Goal: Task Accomplishment & Management: Use online tool/utility

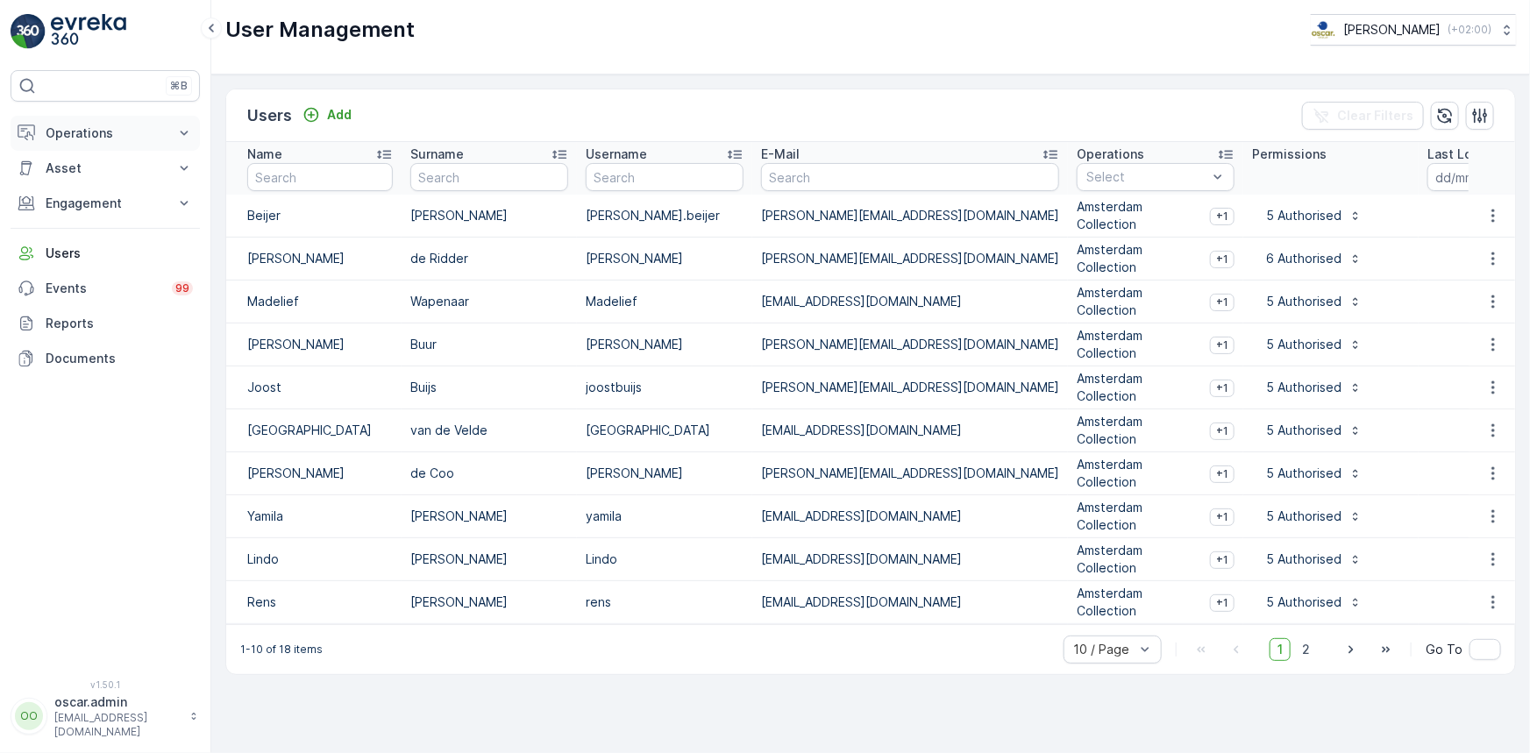
click at [114, 129] on p "Operations" at bounding box center [105, 134] width 119 height 18
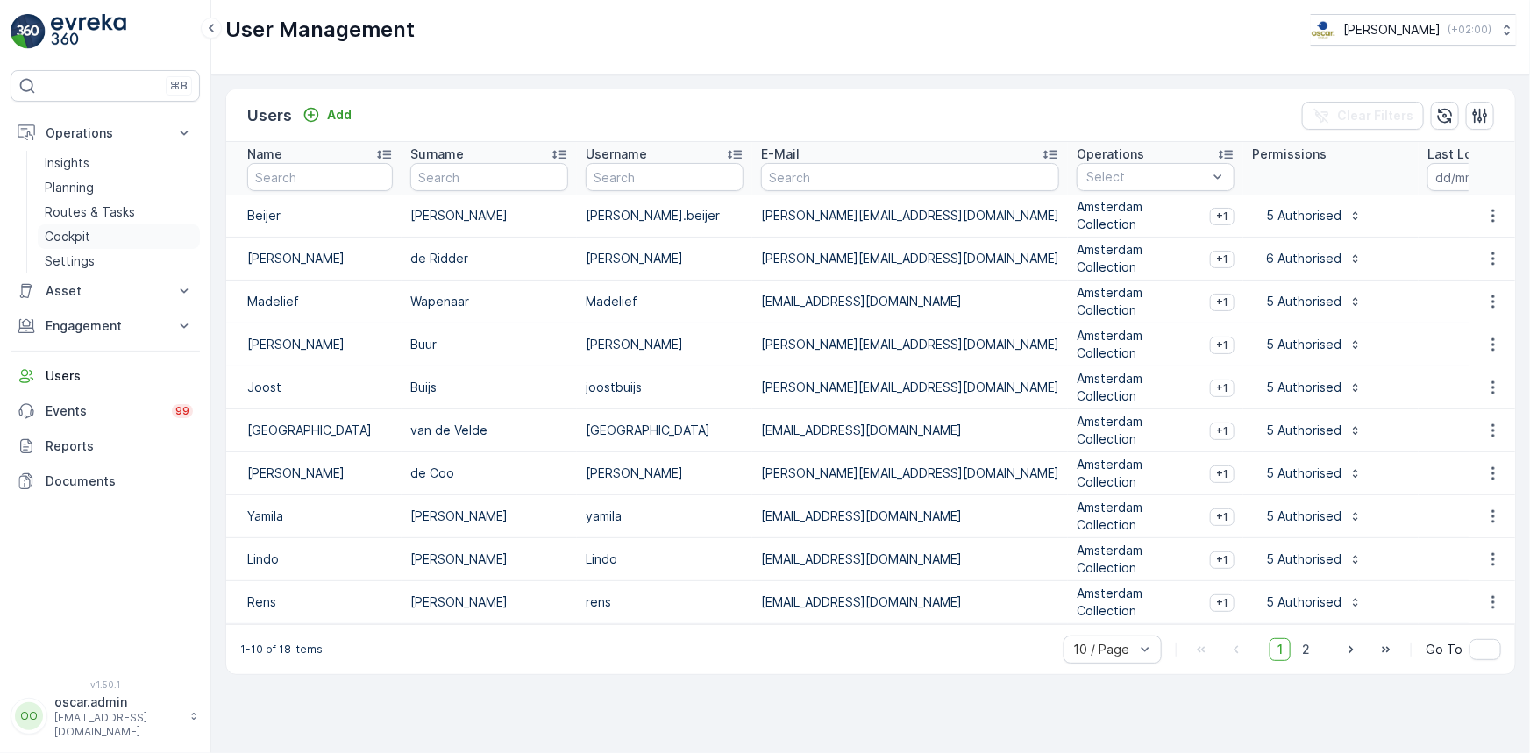
click at [72, 230] on p "Cockpit" at bounding box center [68, 237] width 46 height 18
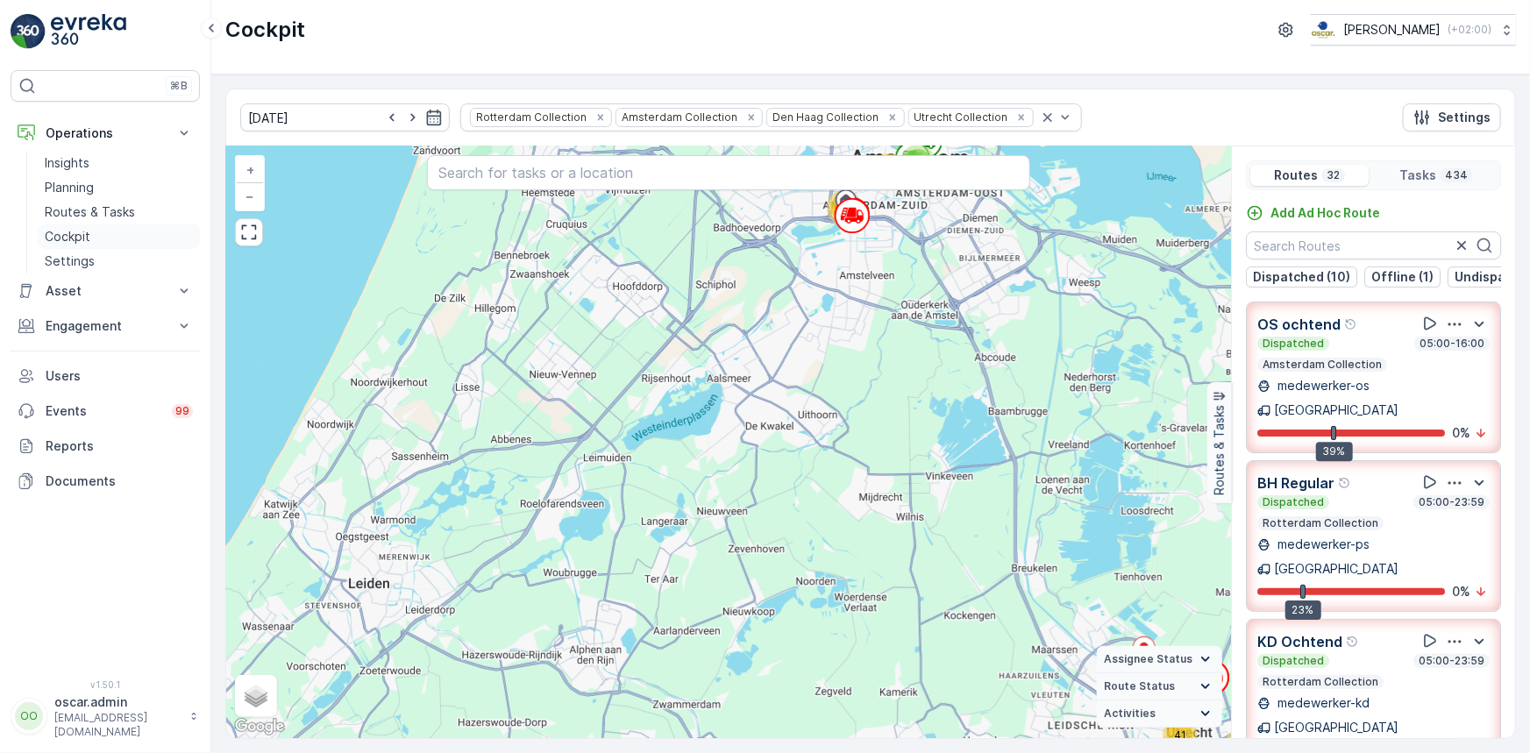
click at [83, 239] on p "Cockpit" at bounding box center [68, 237] width 46 height 18
click at [1016, 118] on icon "Remove Utrecht Collection" at bounding box center [1022, 117] width 12 height 12
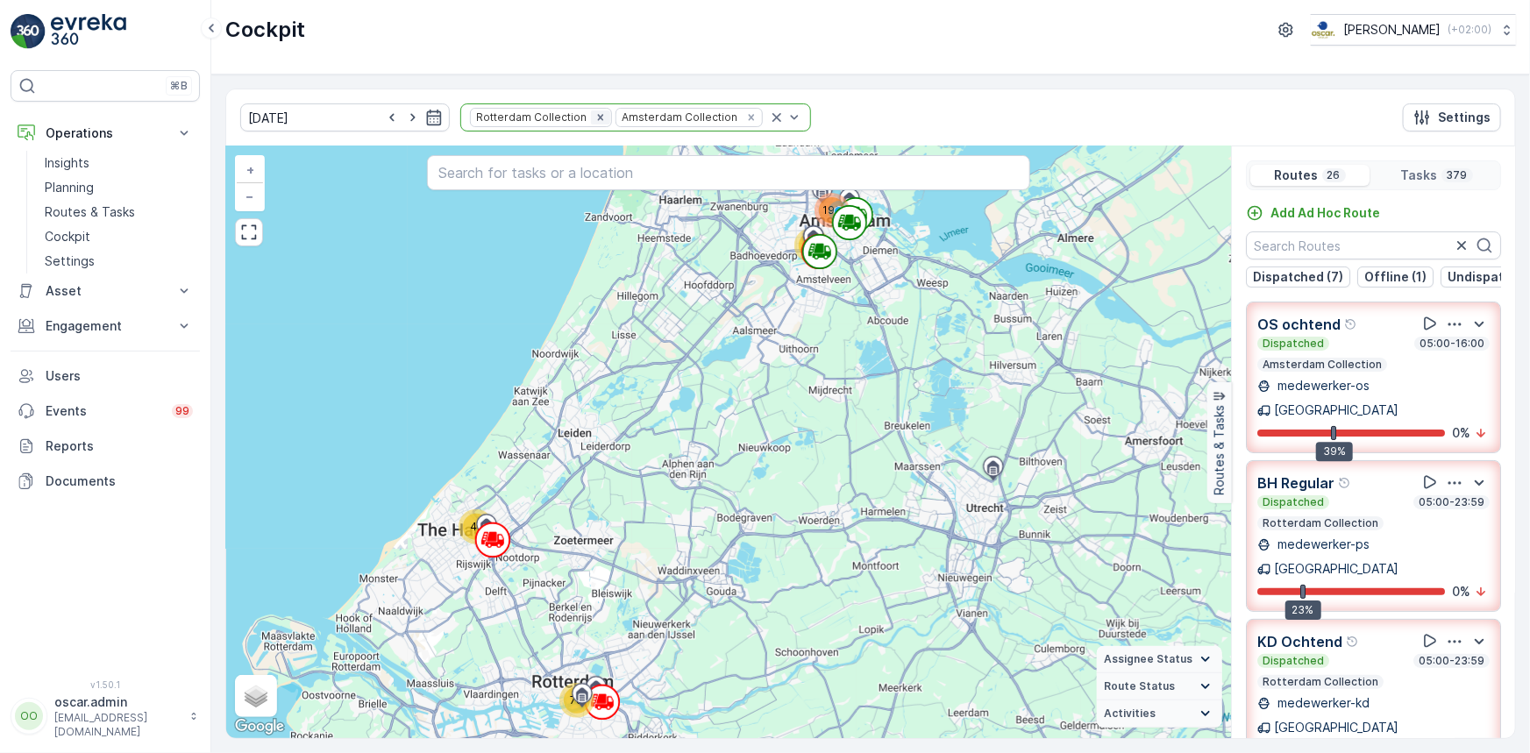
click at [597, 118] on icon "Remove Rotterdam Collection" at bounding box center [600, 117] width 6 height 6
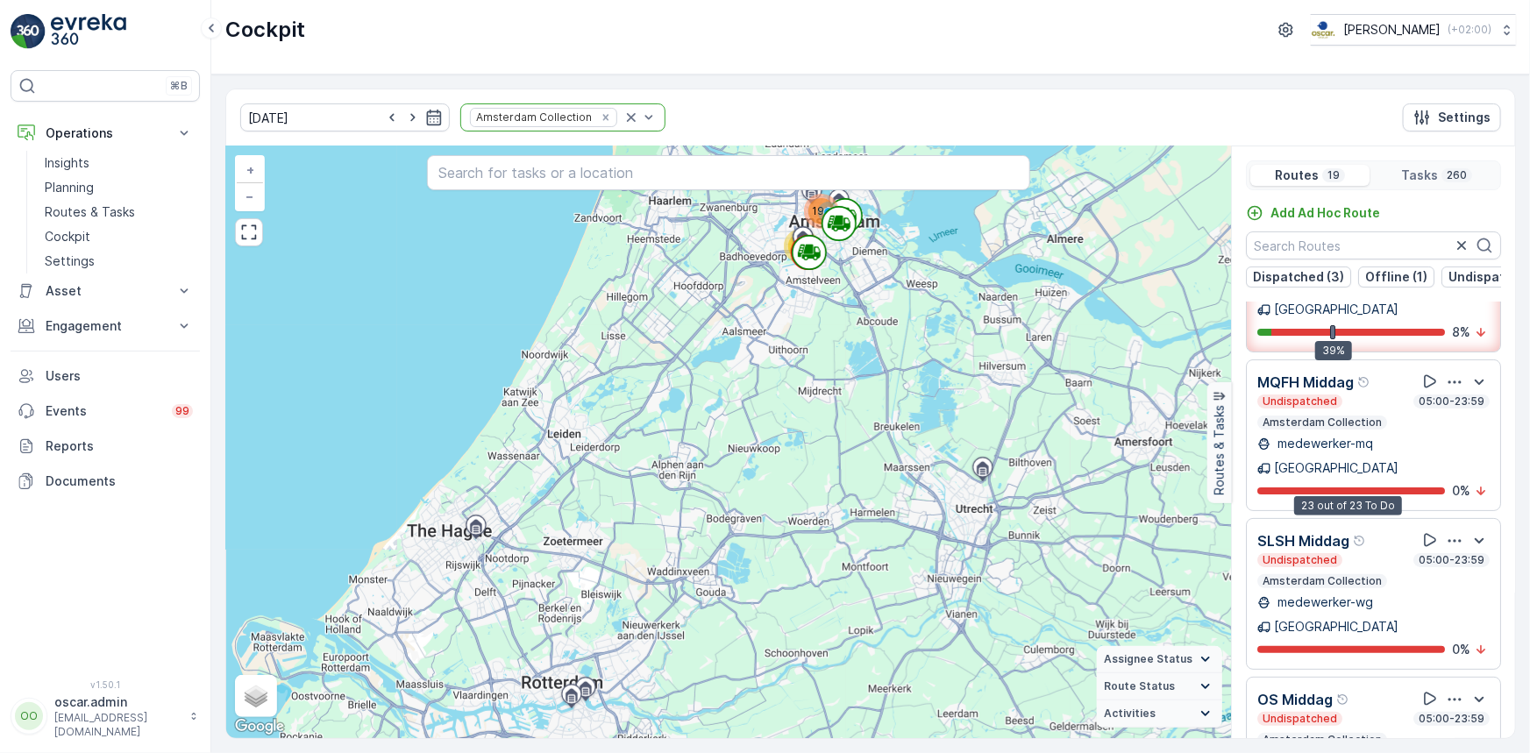
scroll to position [576, 0]
click at [68, 237] on p "Cockpit" at bounding box center [68, 237] width 46 height 18
click at [70, 207] on p "Routes & Tasks" at bounding box center [90, 212] width 90 height 18
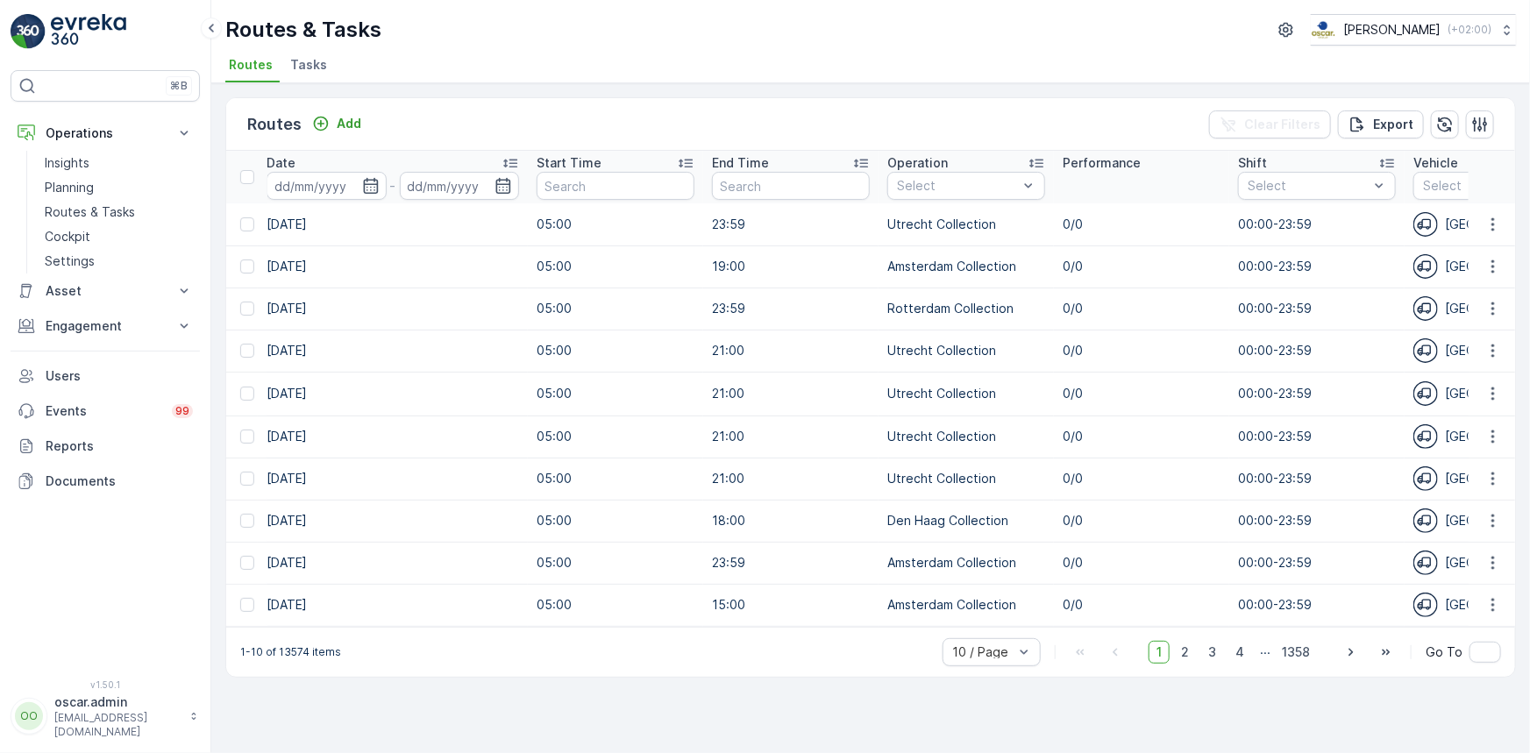
scroll to position [0, 953]
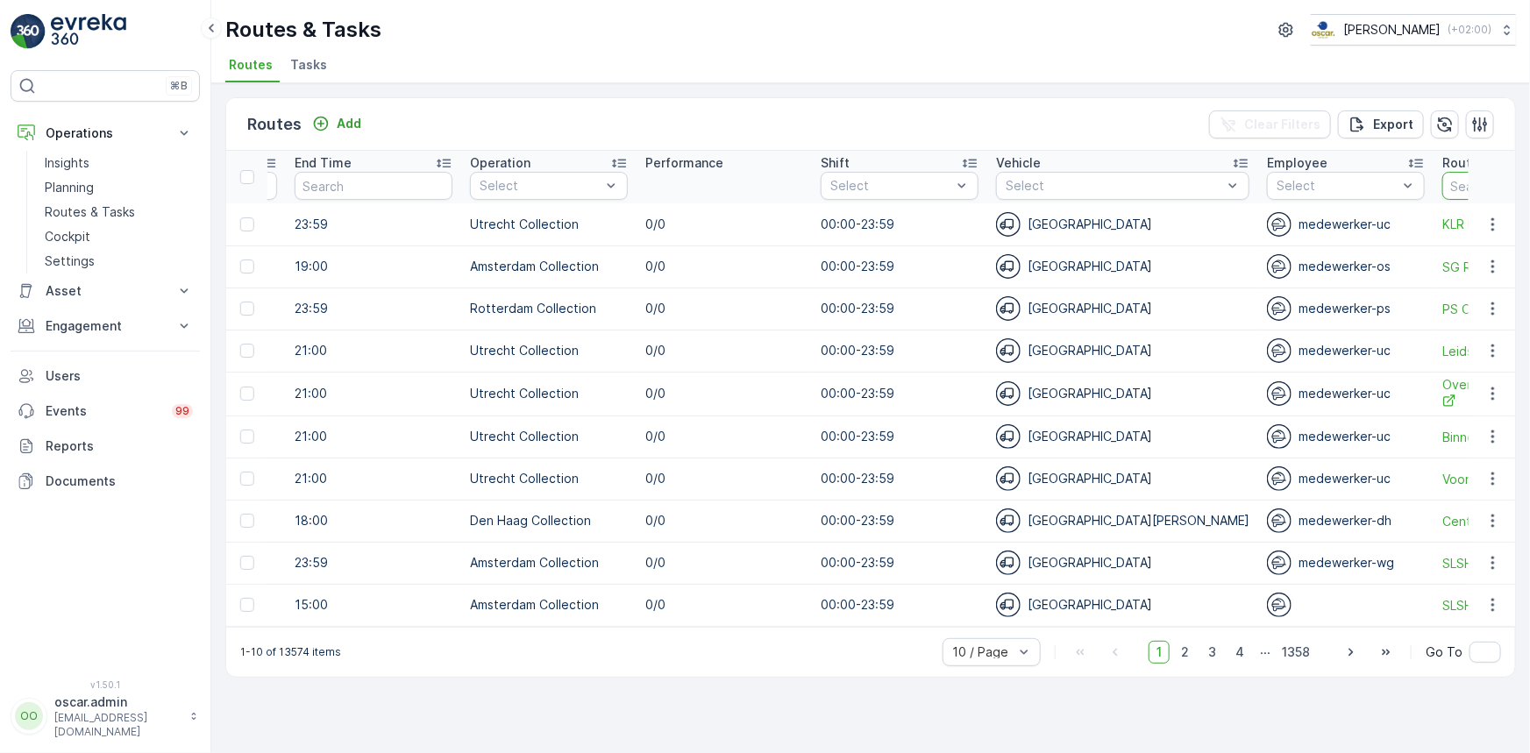
click at [1443, 190] on input "text" at bounding box center [1522, 186] width 158 height 28
type input "slsh"
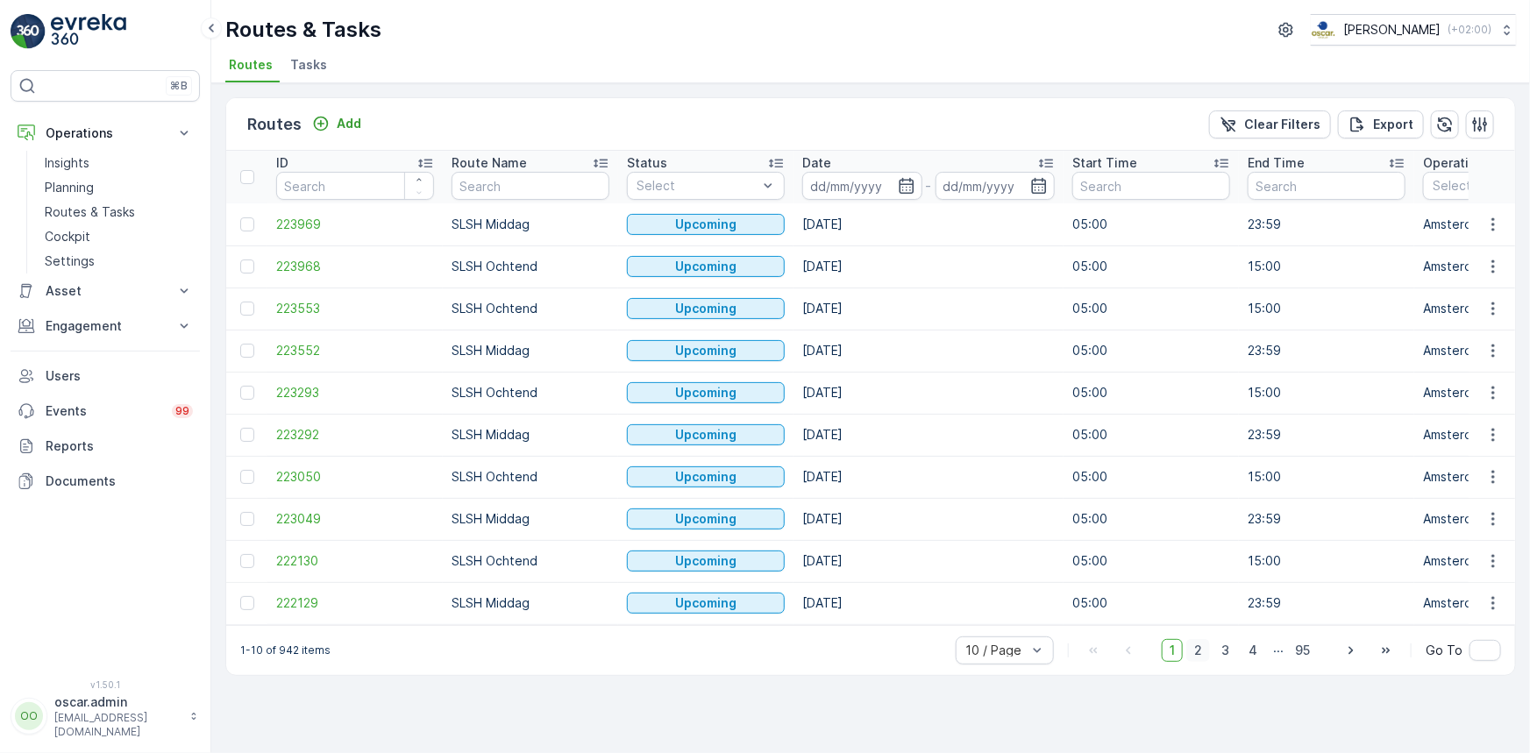
click at [1199, 659] on span "2" at bounding box center [1199, 650] width 24 height 23
click at [1231, 659] on span "3" at bounding box center [1226, 650] width 24 height 23
click at [1252, 656] on span "4" at bounding box center [1253, 650] width 25 height 23
click at [1352, 654] on icon "button" at bounding box center [1351, 650] width 4 height 8
click at [903, 189] on icon "button" at bounding box center [907, 186] width 18 height 18
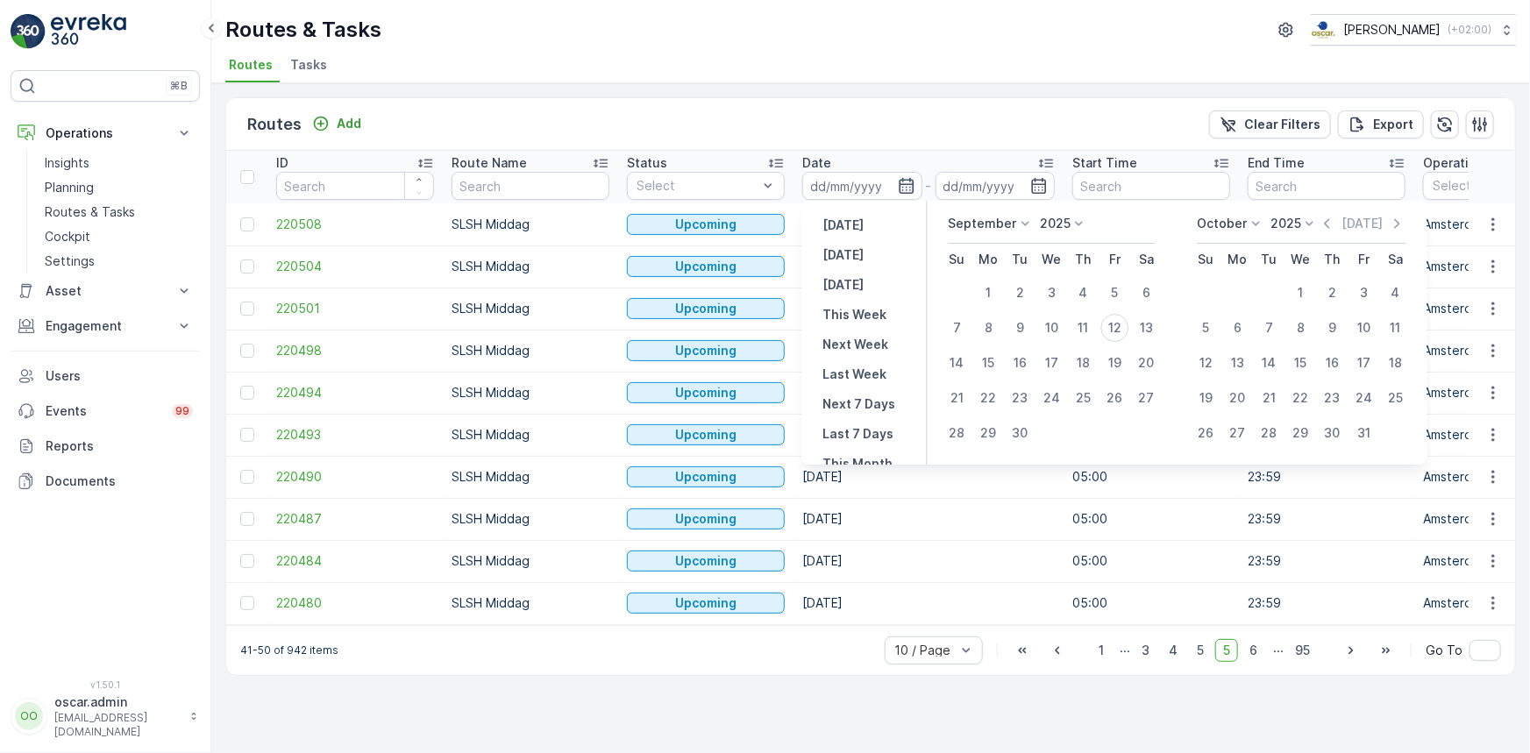
click at [903, 189] on icon "button" at bounding box center [907, 186] width 18 height 18
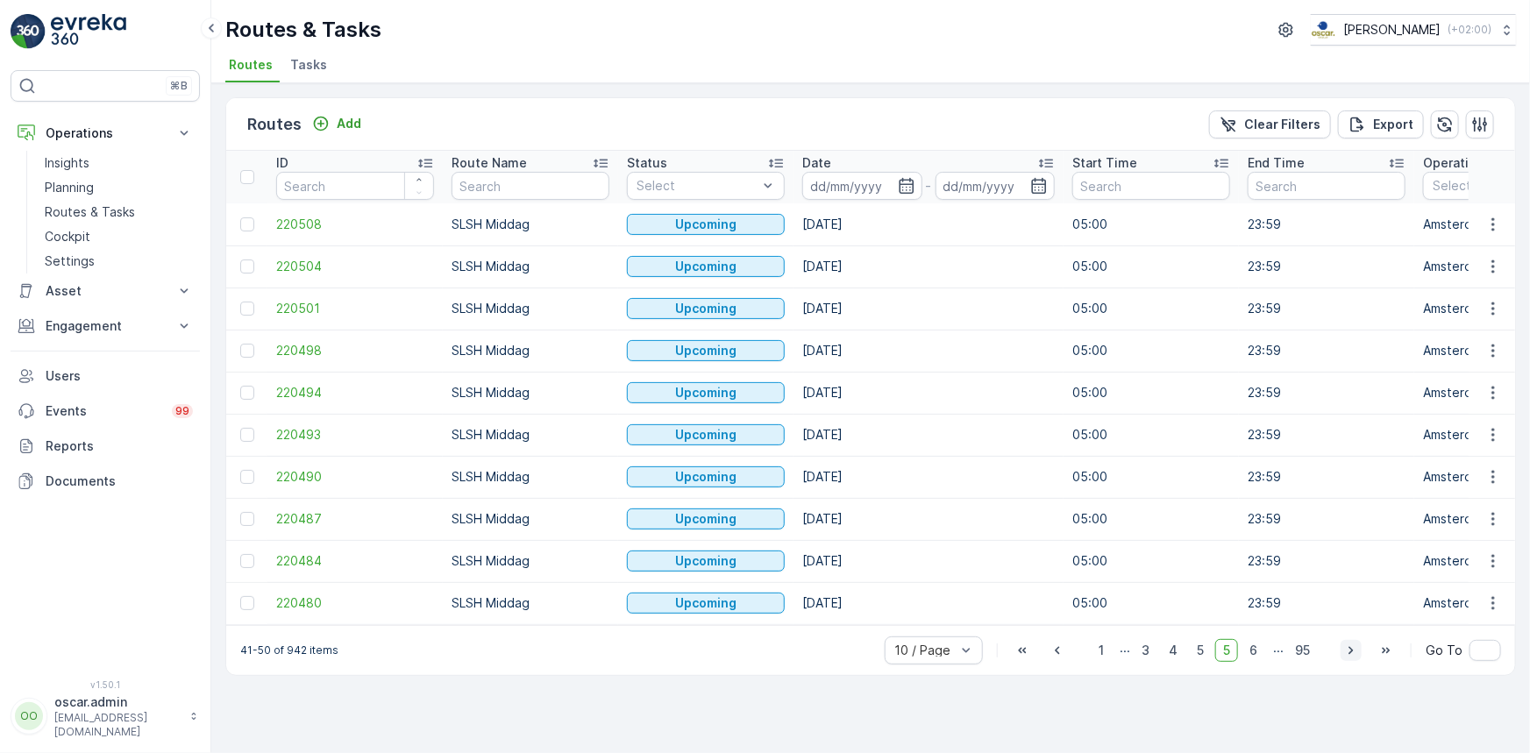
click at [1351, 660] on icon "button" at bounding box center [1352, 651] width 18 height 18
click at [1352, 651] on icon "button" at bounding box center [1352, 651] width 18 height 18
click at [1353, 654] on icon "button" at bounding box center [1351, 650] width 4 height 8
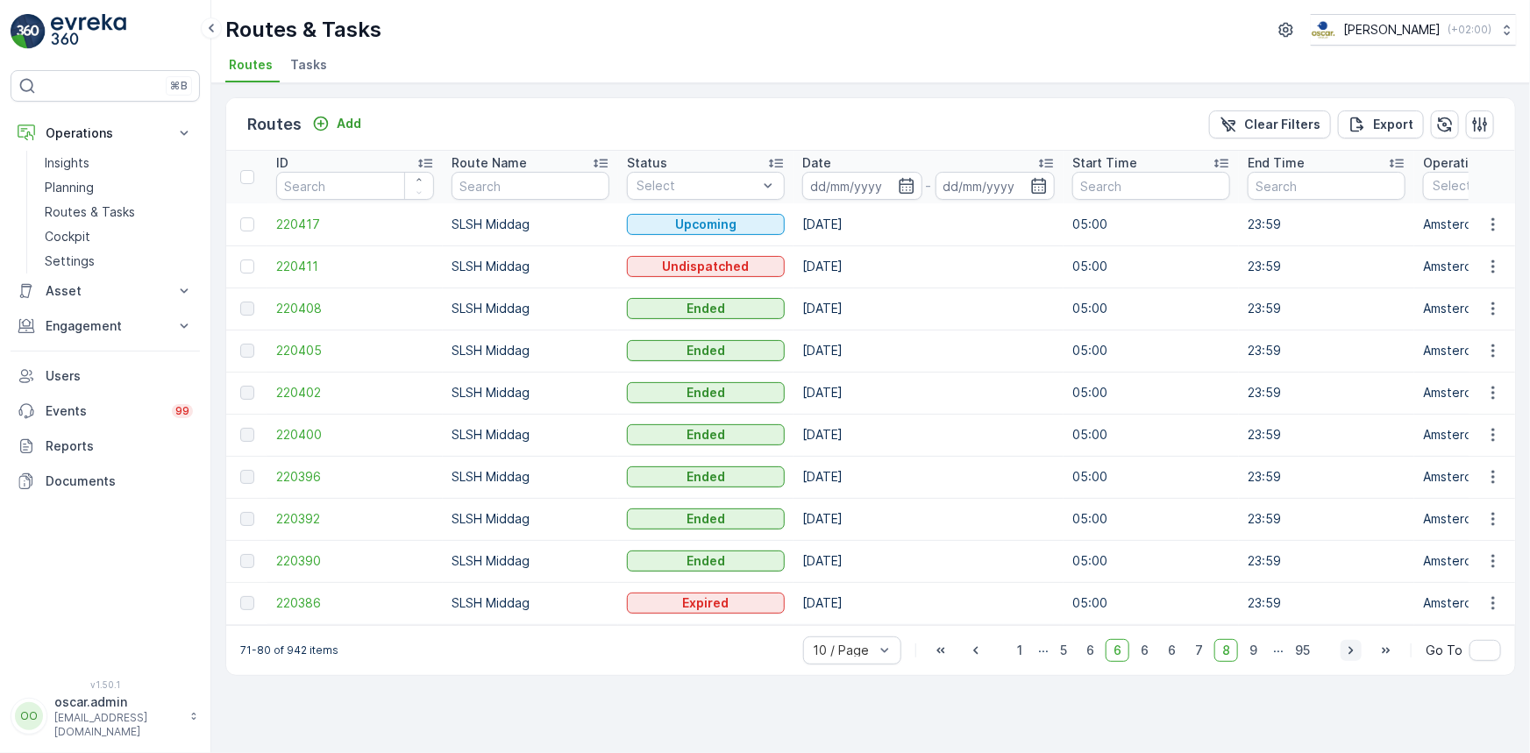
click at [1353, 654] on icon "button" at bounding box center [1351, 650] width 4 height 8
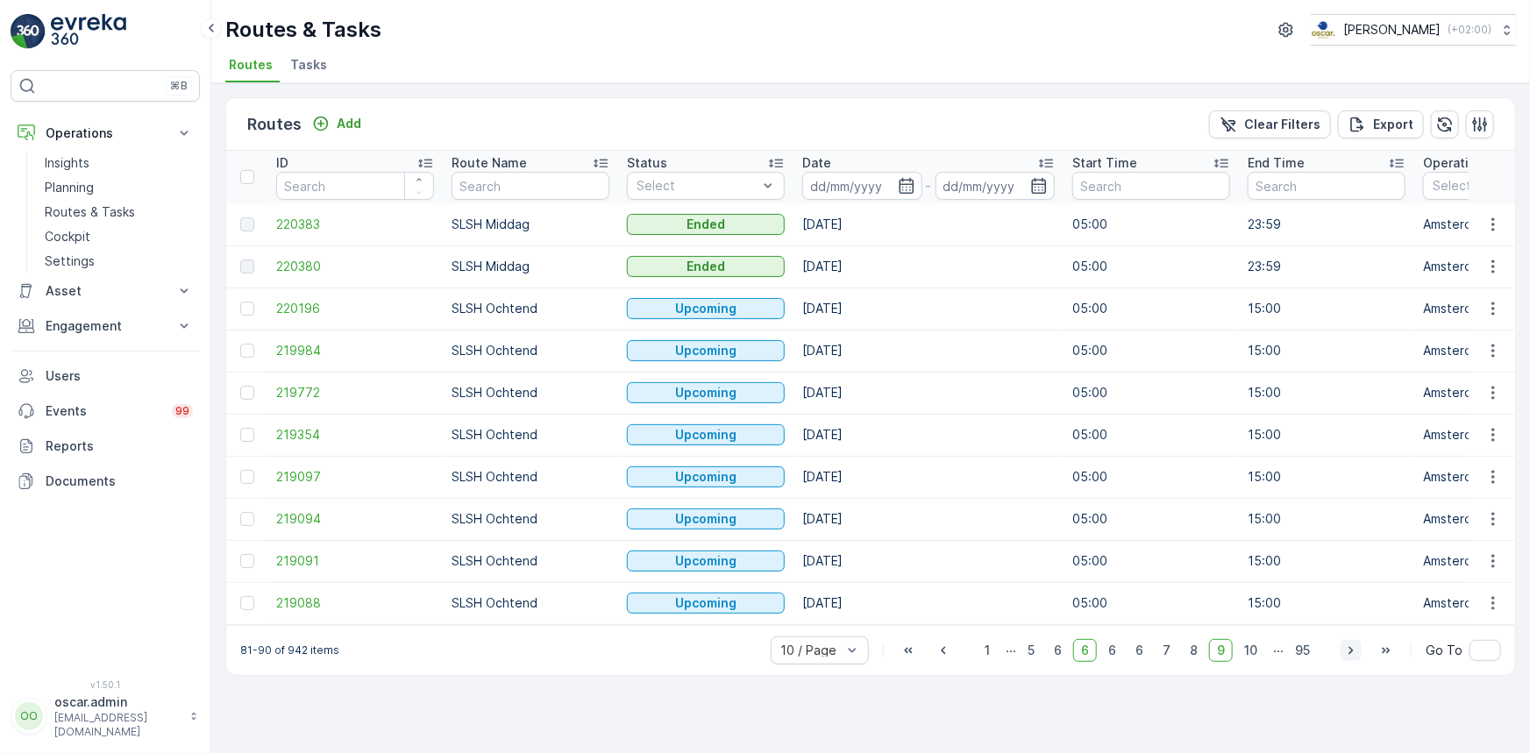
click at [1353, 654] on icon "button" at bounding box center [1351, 650] width 4 height 8
click at [1352, 654] on icon "button" at bounding box center [1351, 650] width 4 height 8
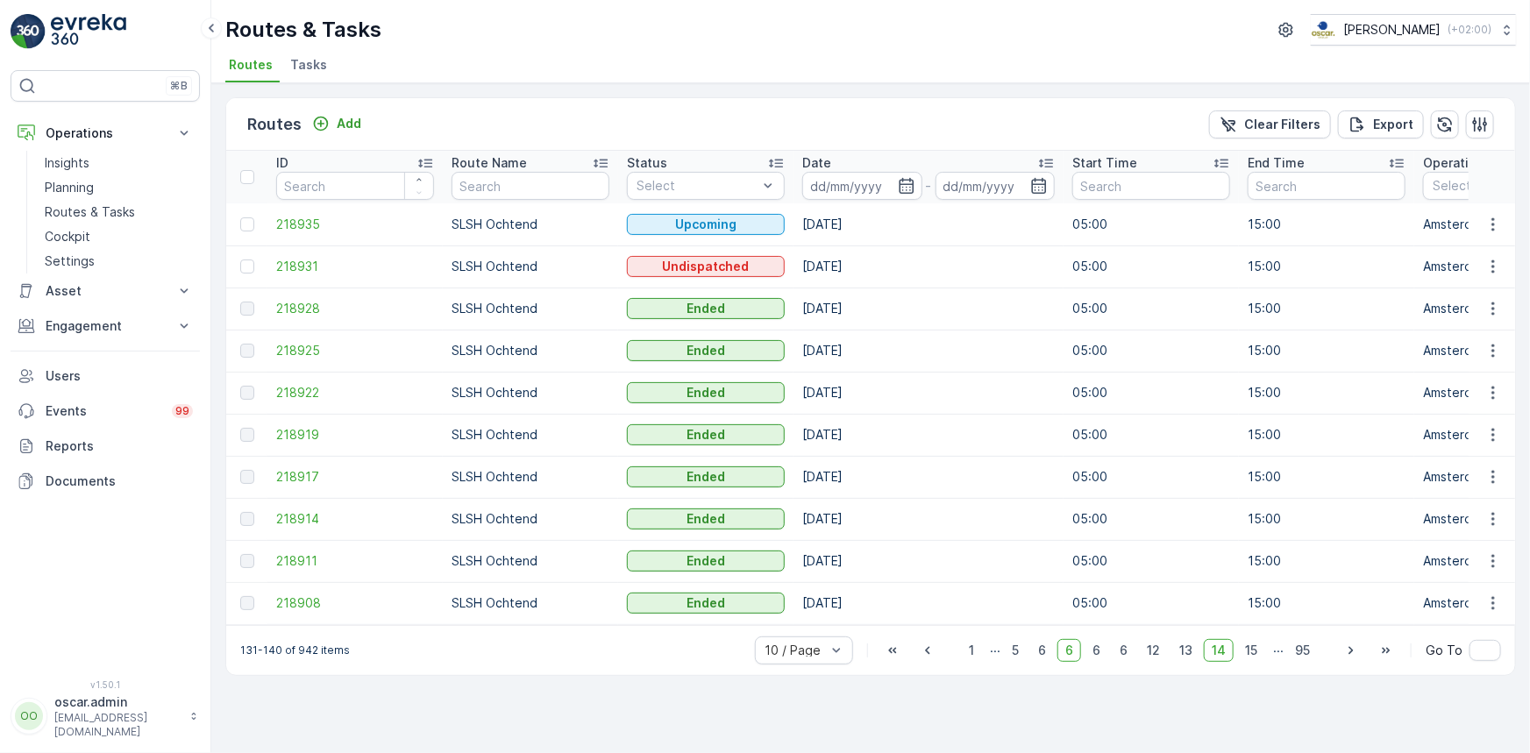
click at [1352, 654] on icon "button" at bounding box center [1351, 650] width 4 height 8
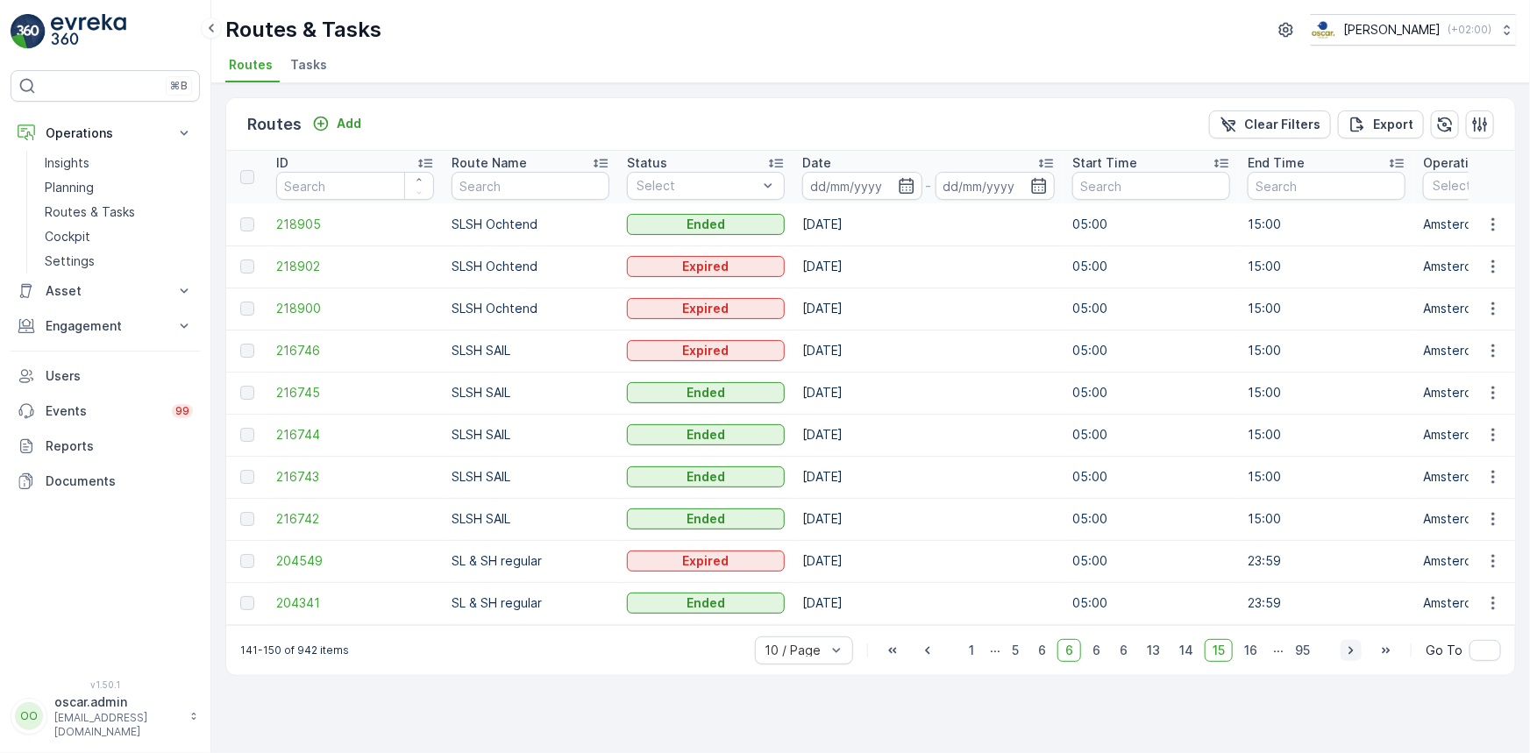
click at [1352, 654] on icon "button" at bounding box center [1351, 650] width 4 height 8
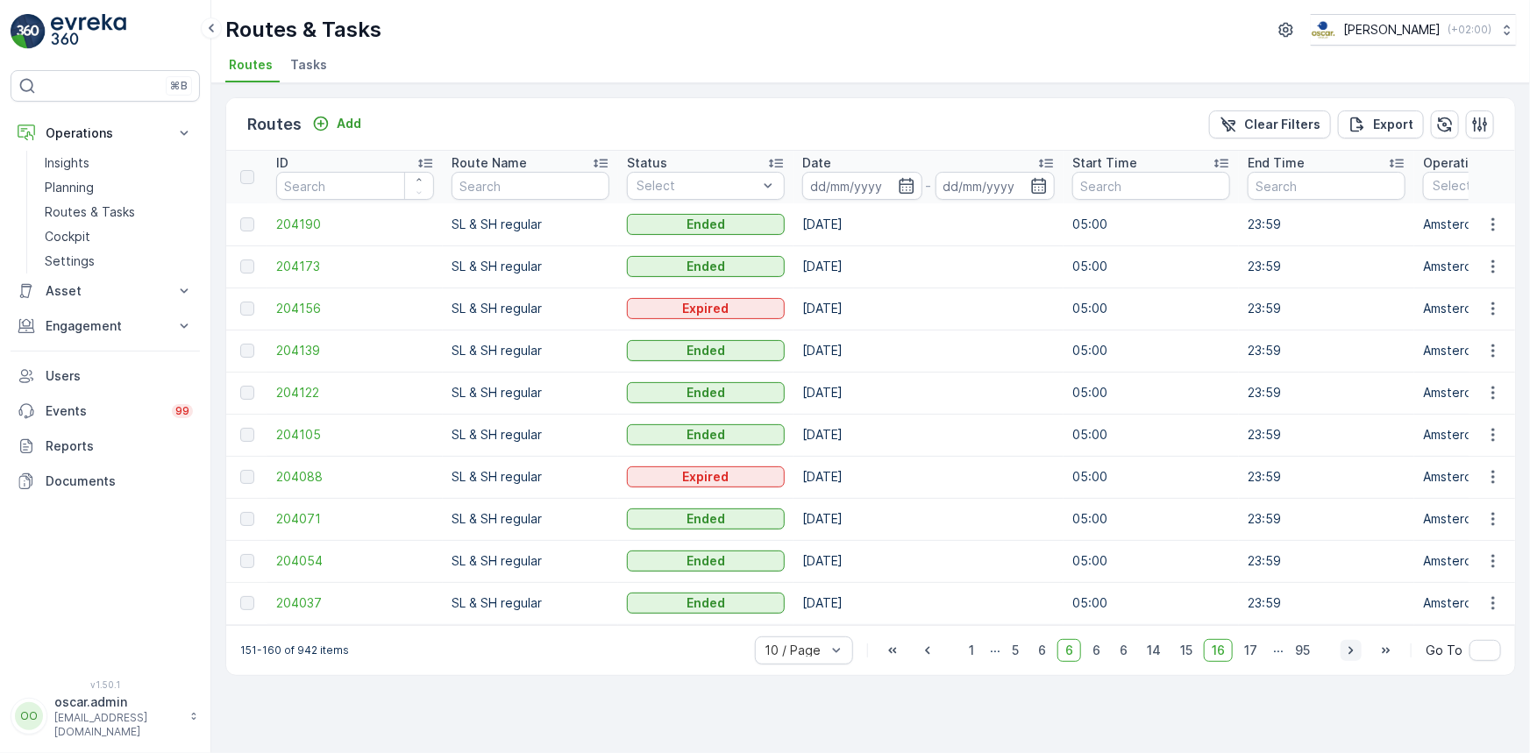
click at [1352, 654] on icon "button" at bounding box center [1351, 650] width 4 height 8
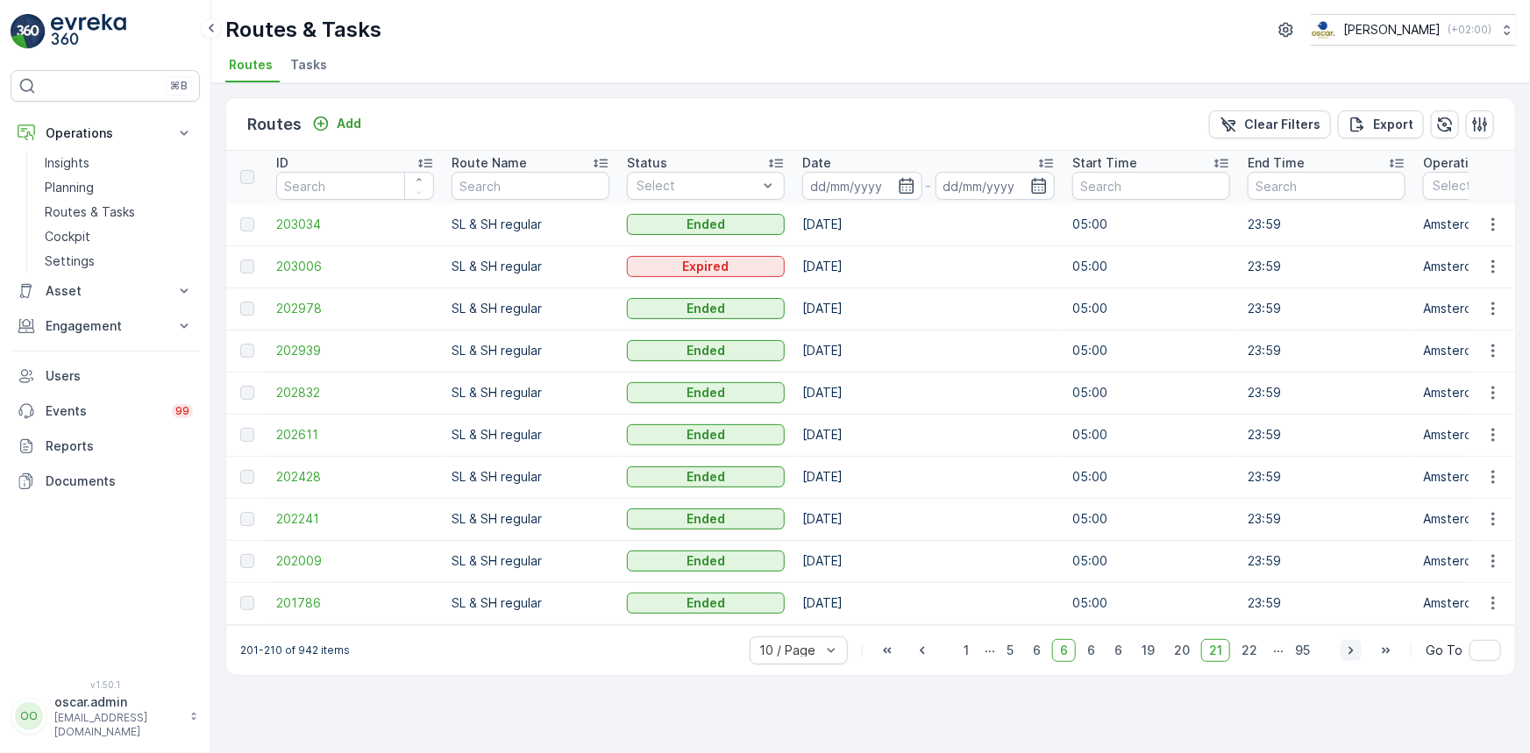
click at [1352, 656] on icon "button" at bounding box center [1352, 651] width 18 height 18
click at [91, 237] on link "Cockpit" at bounding box center [119, 237] width 162 height 25
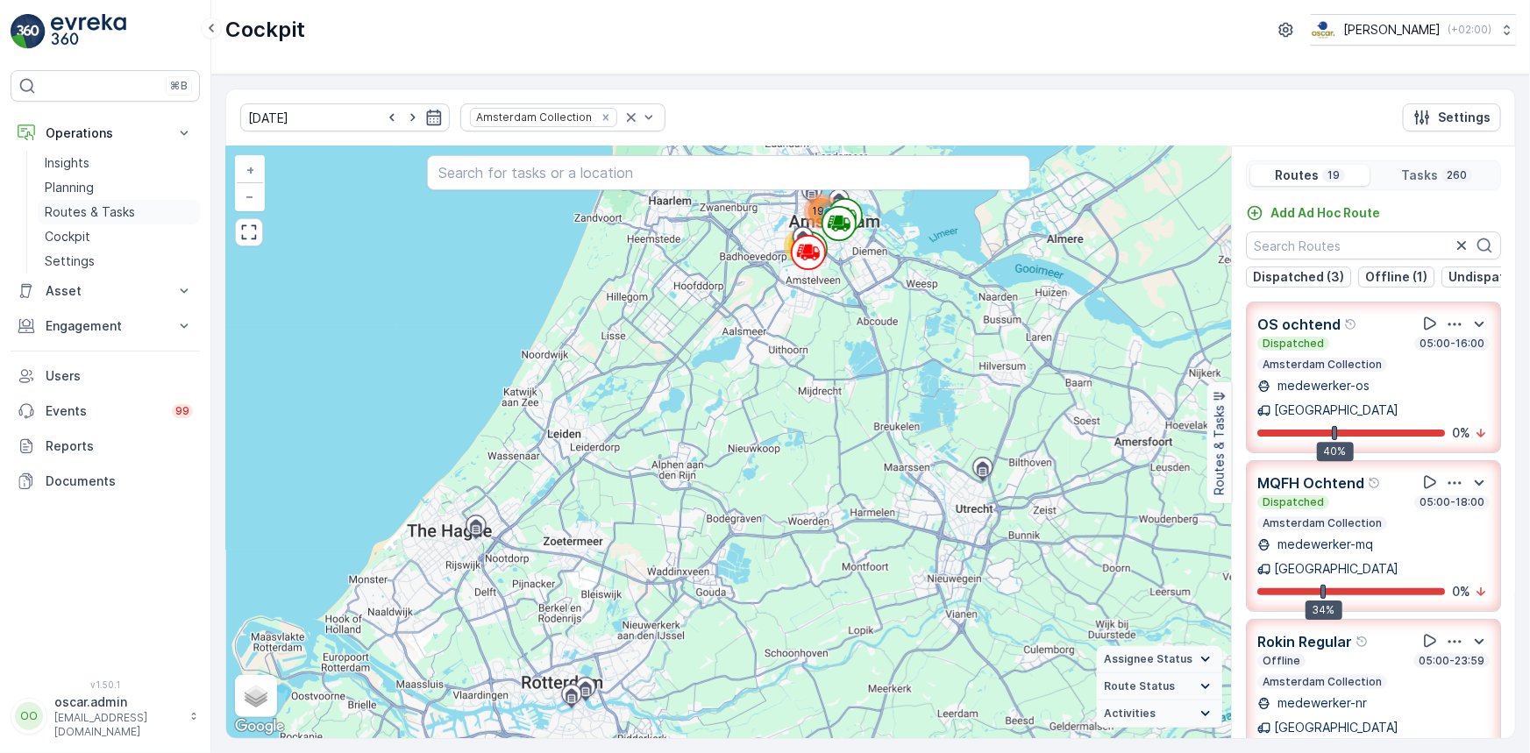
click at [110, 223] on link "Routes & Tasks" at bounding box center [119, 212] width 162 height 25
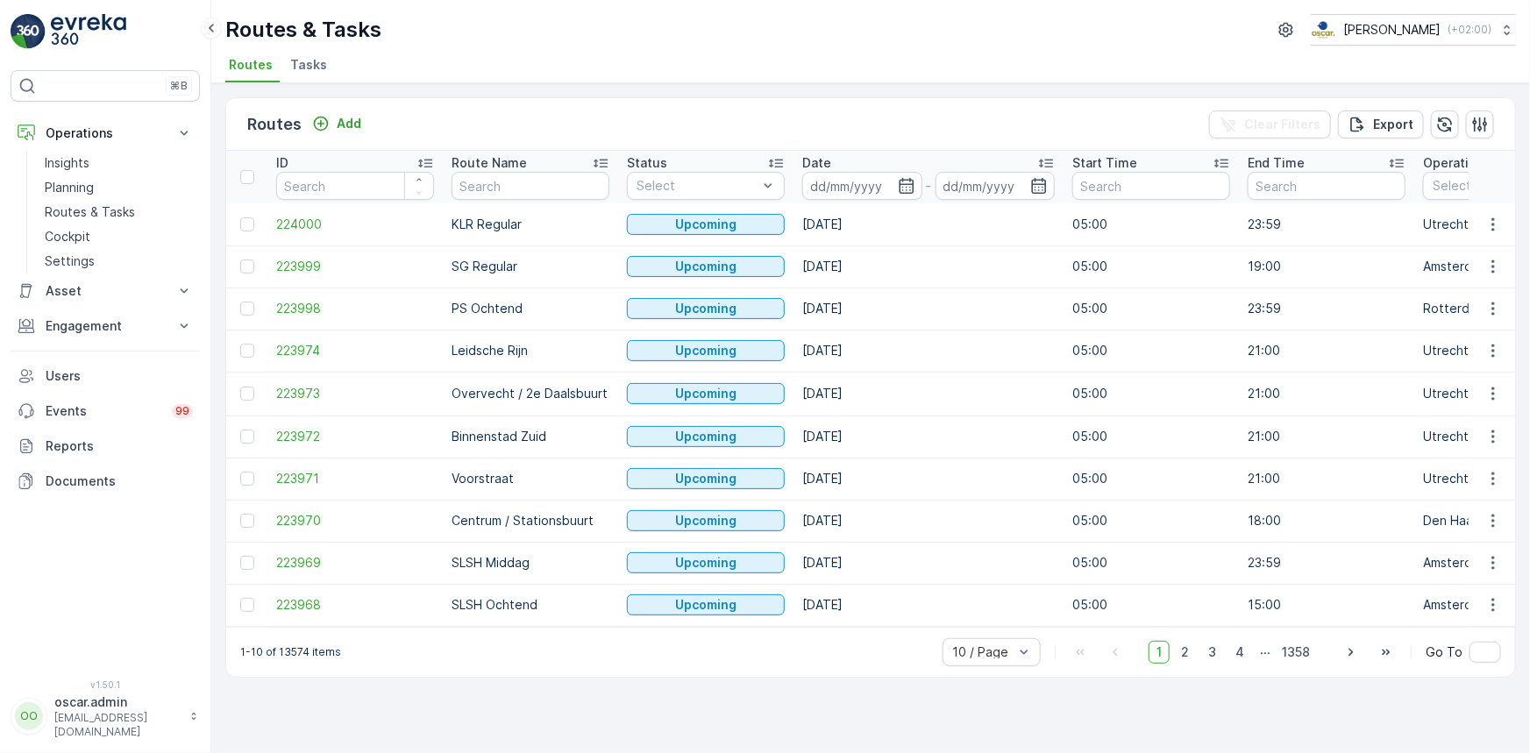
click at [307, 73] on span "Tasks" at bounding box center [308, 65] width 37 height 18
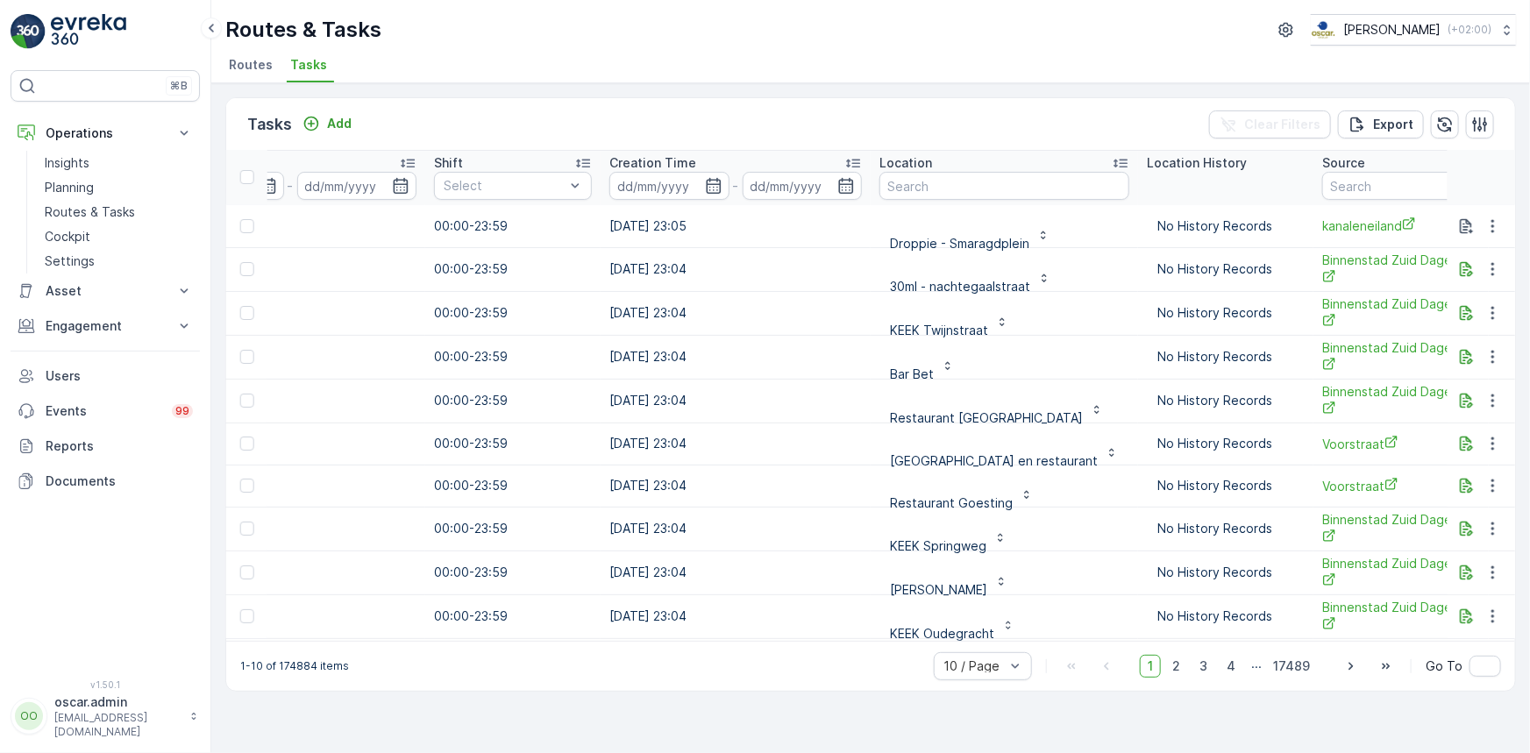
scroll to position [2, 1450]
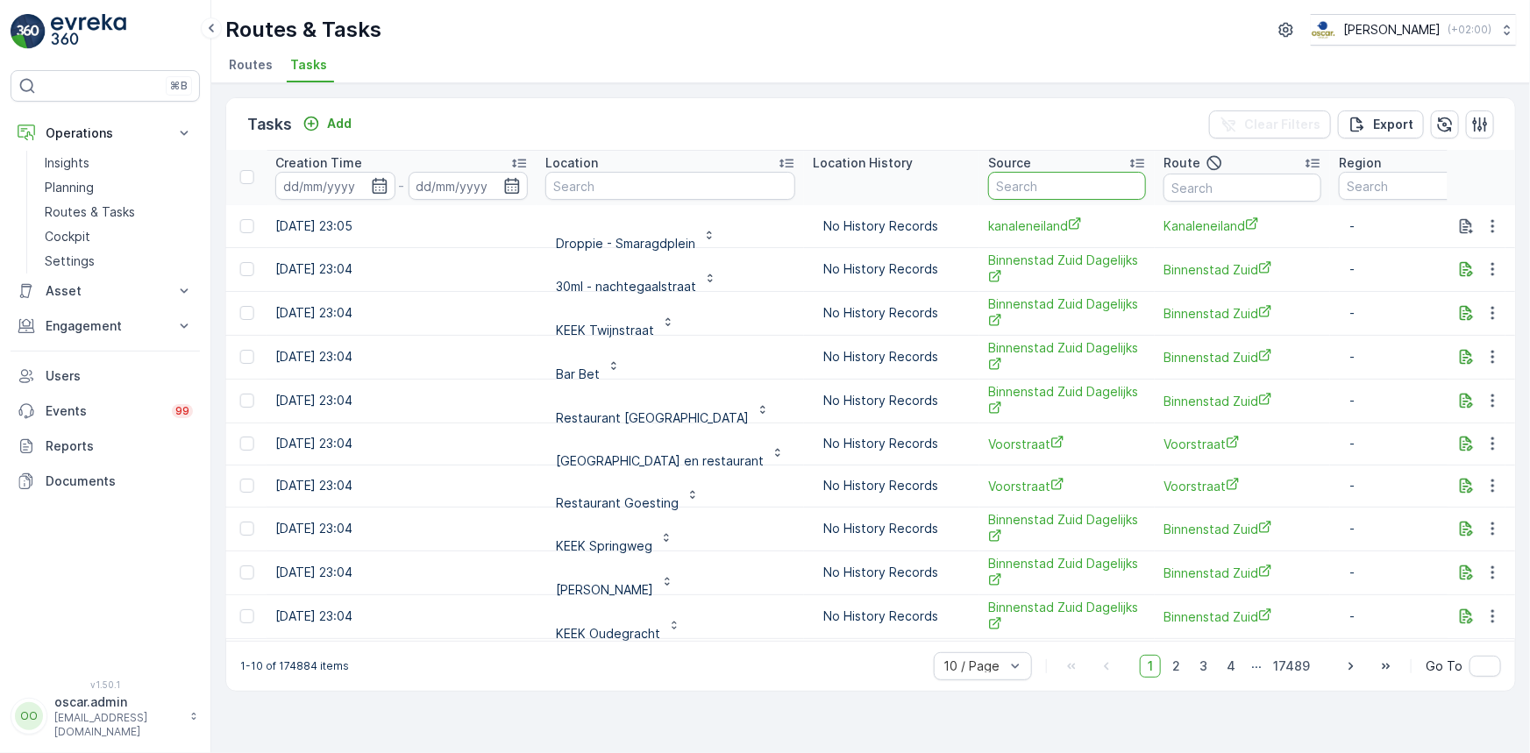
click at [1029, 174] on input "text" at bounding box center [1067, 186] width 158 height 28
click at [679, 192] on input "text" at bounding box center [671, 186] width 250 height 28
type input "pets"
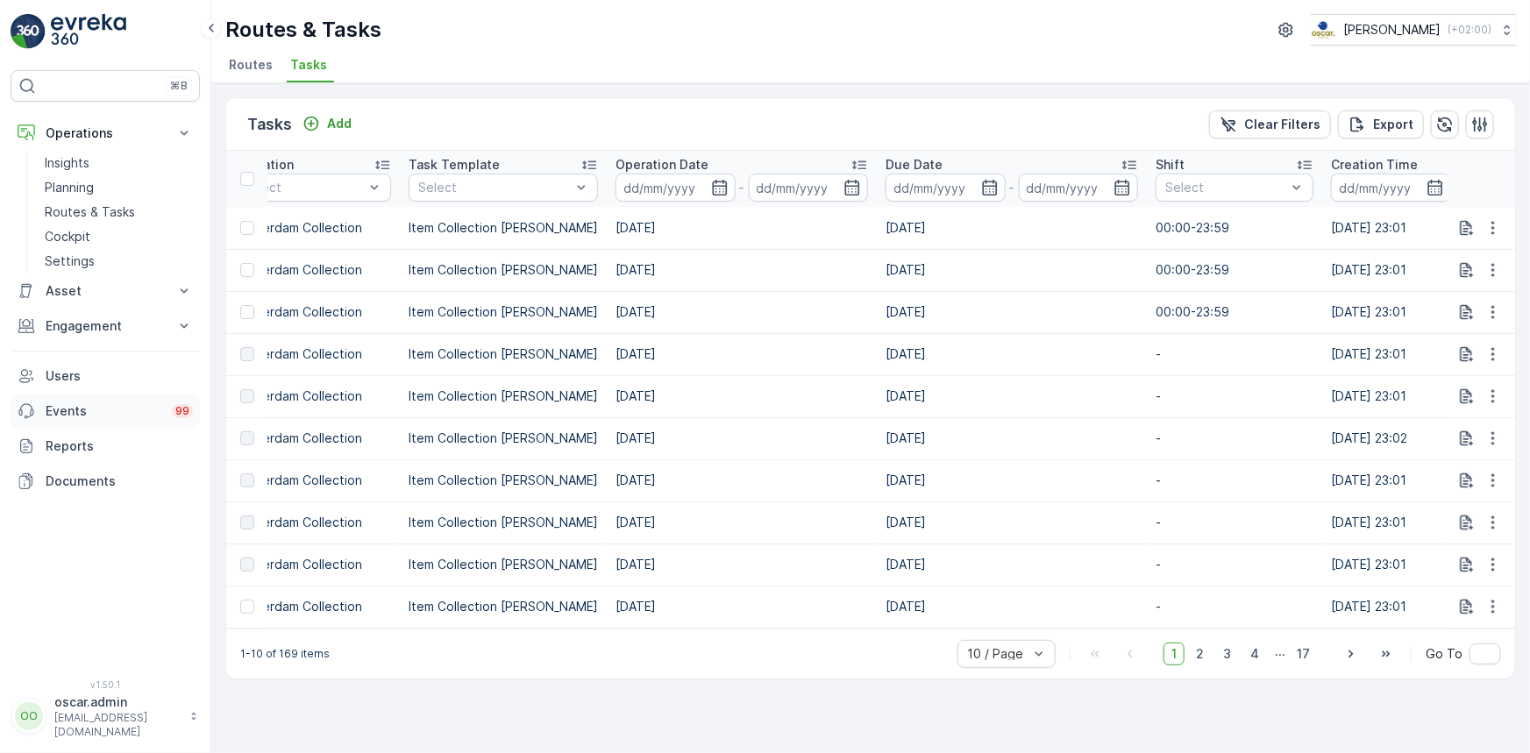
scroll to position [0, 394]
click at [94, 240] on link "Cockpit" at bounding box center [119, 237] width 162 height 25
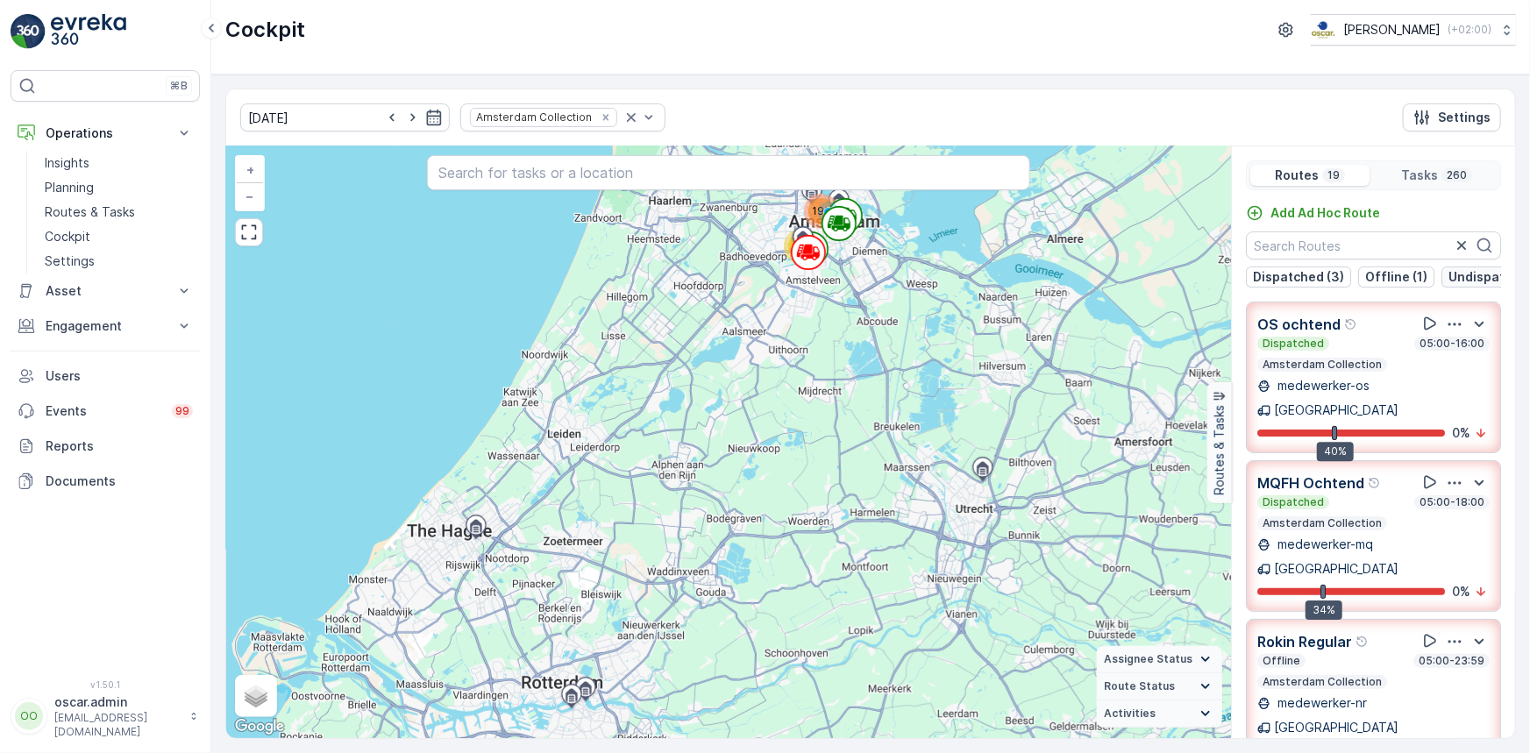
click at [1465, 282] on p "Undispatched (12)" at bounding box center [1505, 277] width 112 height 18
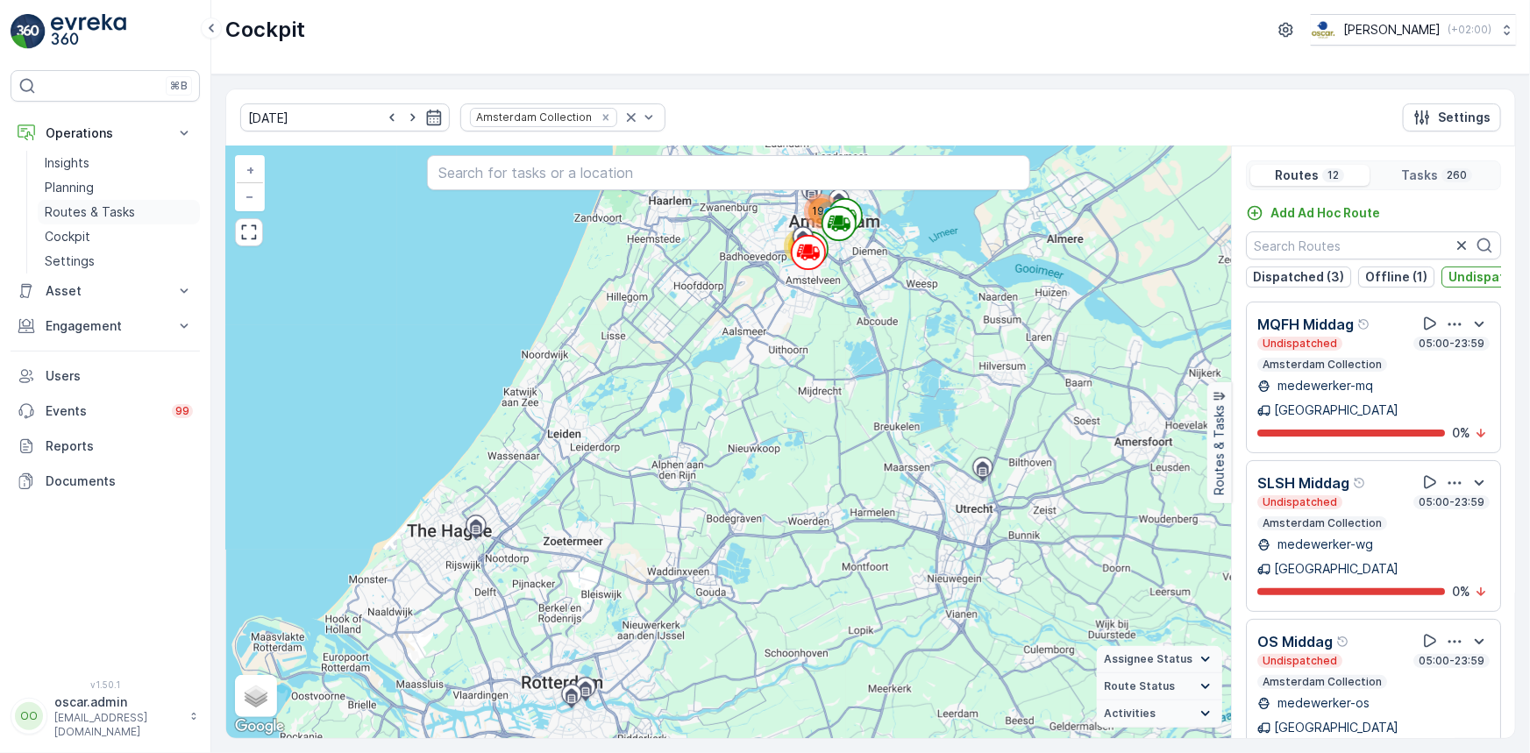
click at [79, 207] on p "Routes & Tasks" at bounding box center [90, 212] width 90 height 18
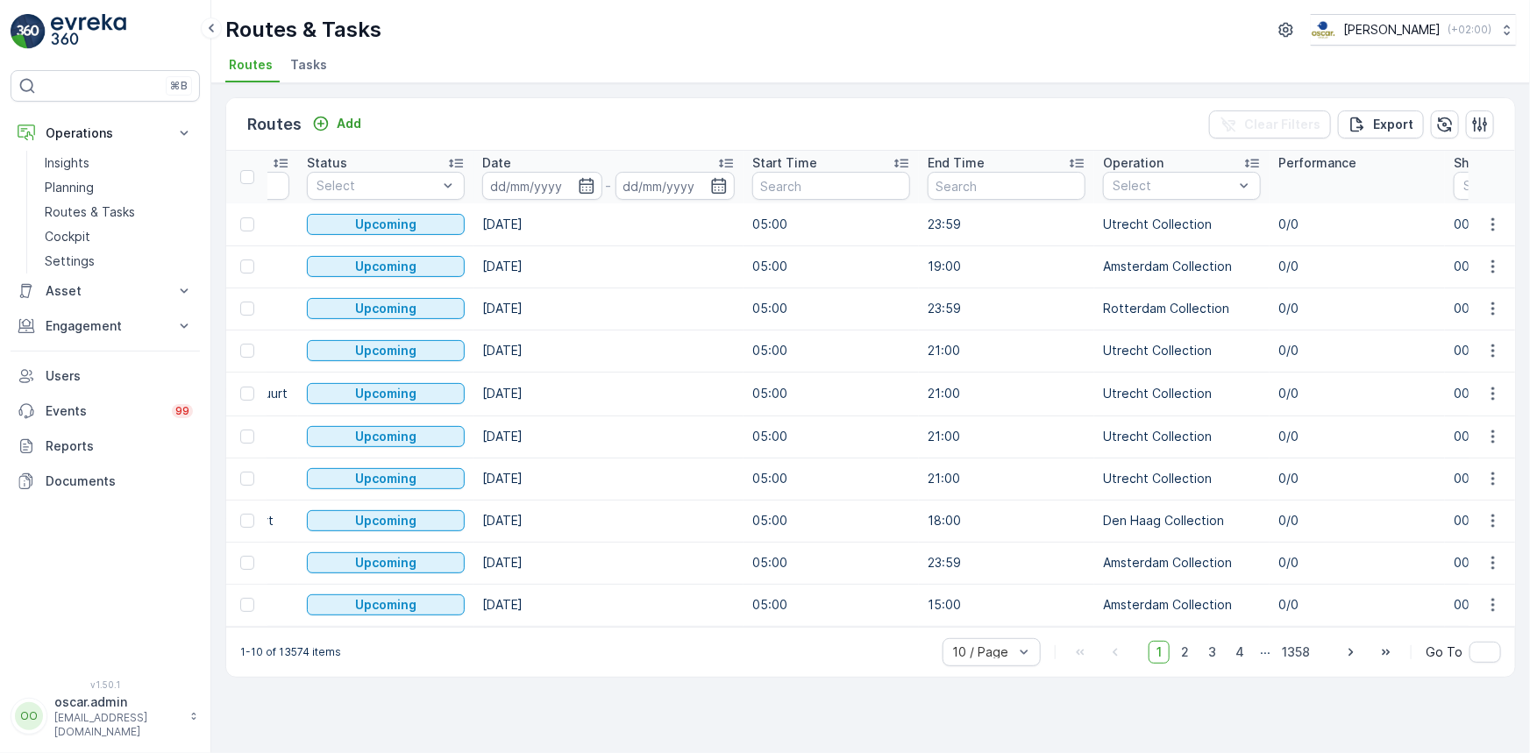
scroll to position [0, 409]
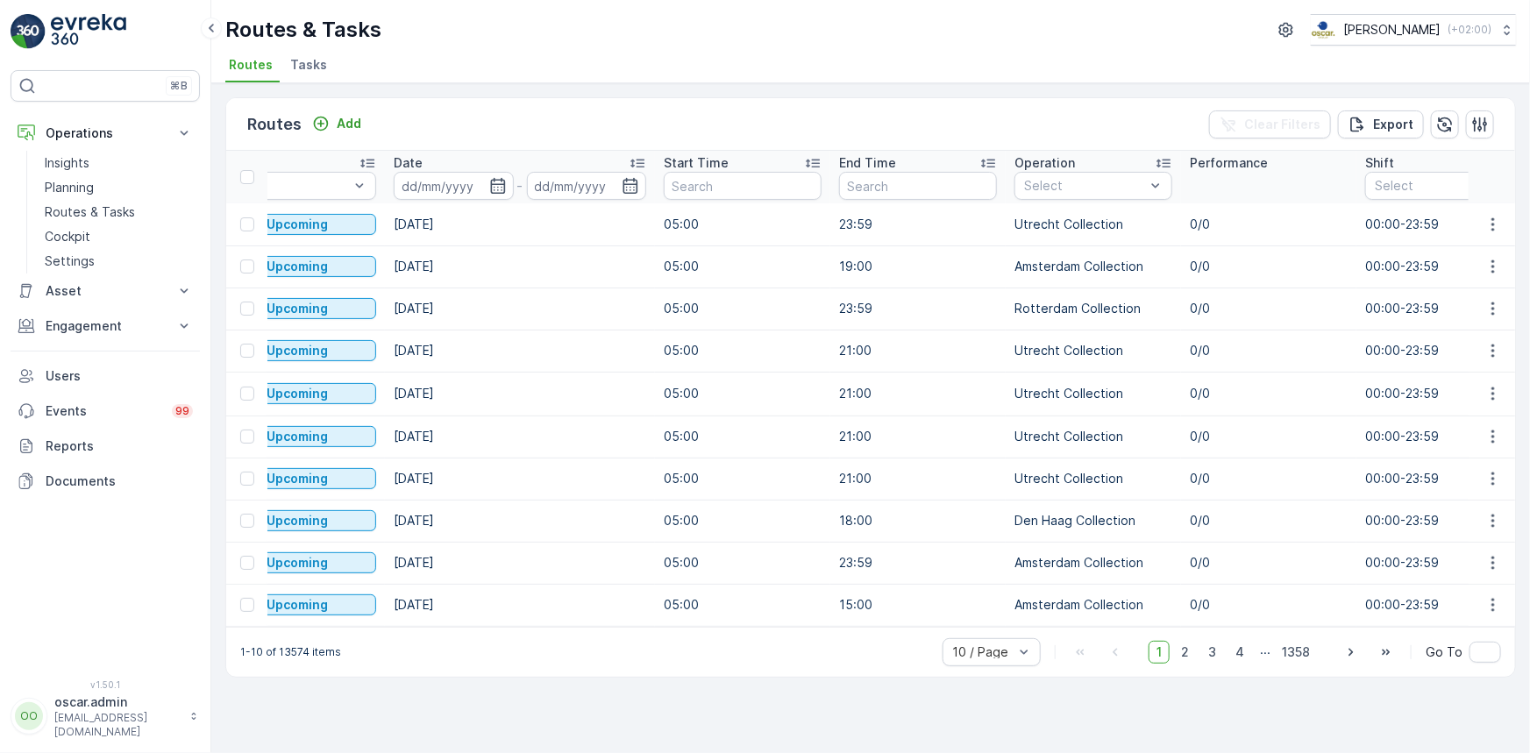
click at [303, 70] on span "Tasks" at bounding box center [308, 65] width 37 height 18
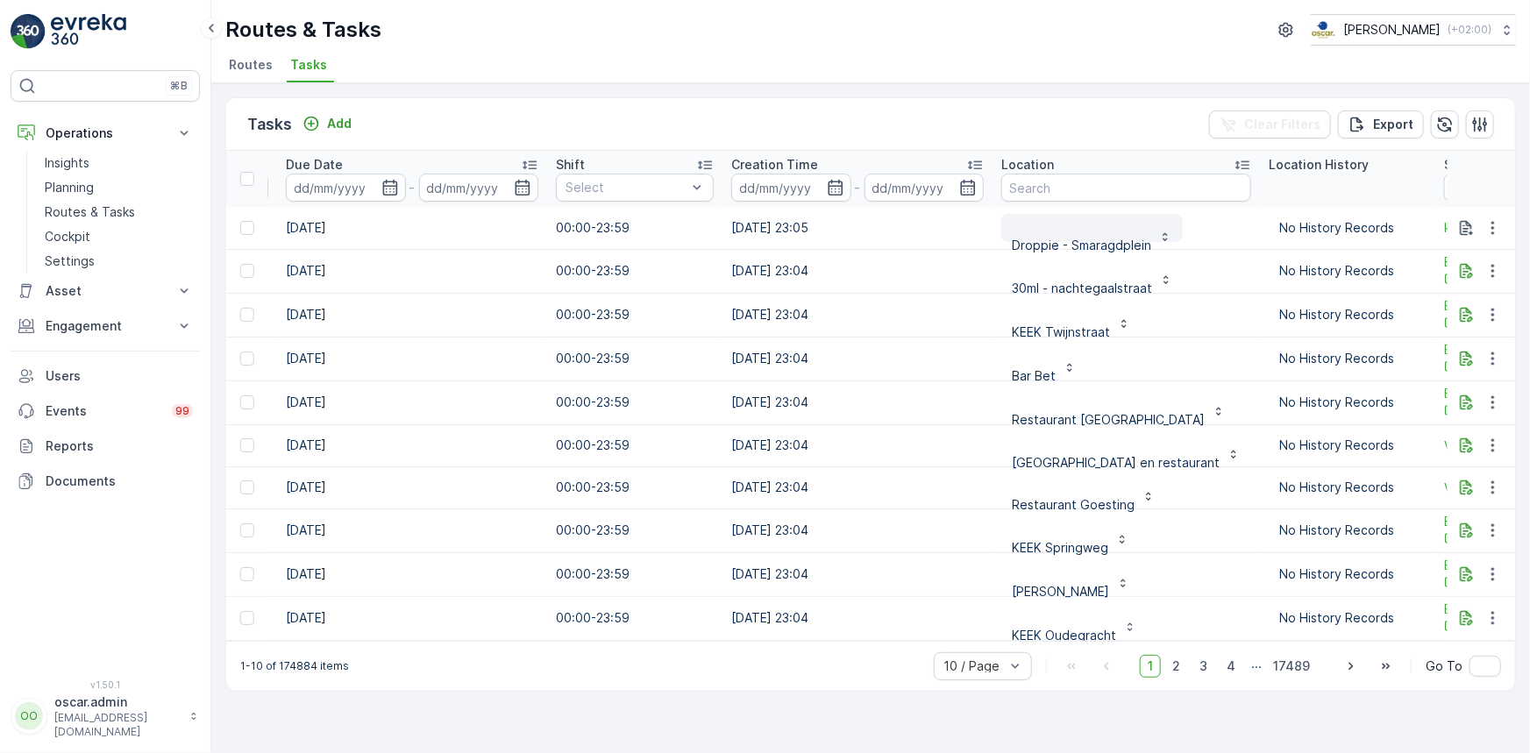
scroll to position [0, 1008]
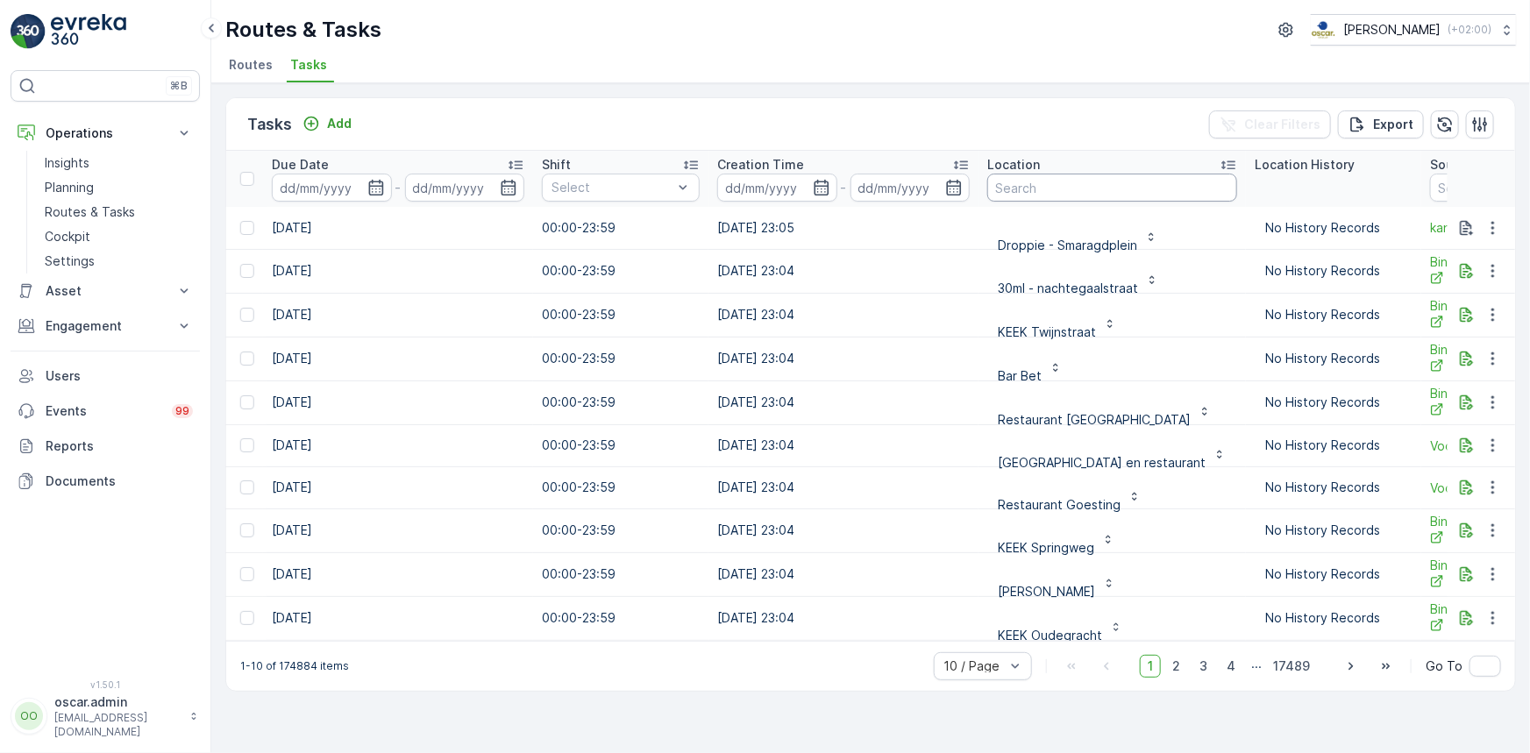
click at [1015, 192] on input "text" at bounding box center [1113, 188] width 250 height 28
type input "[PERSON_NAME]"
